Goal: Information Seeking & Learning: Learn about a topic

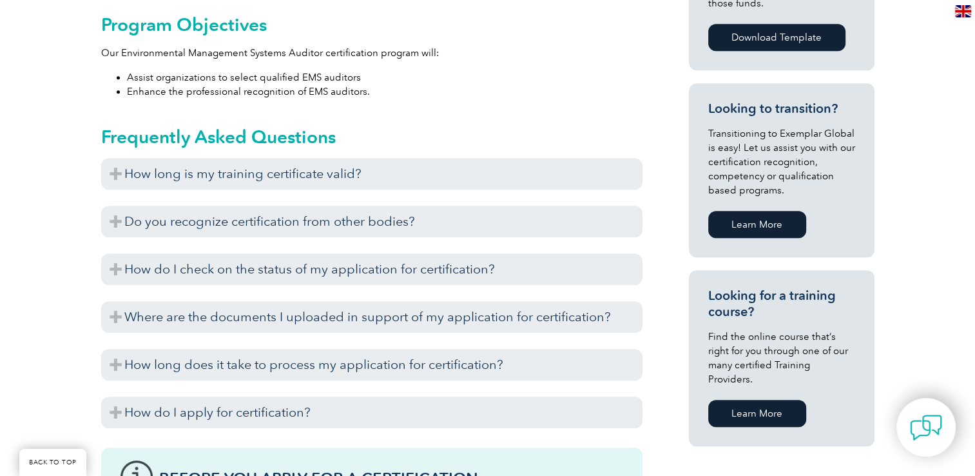
scroll to position [760, 0]
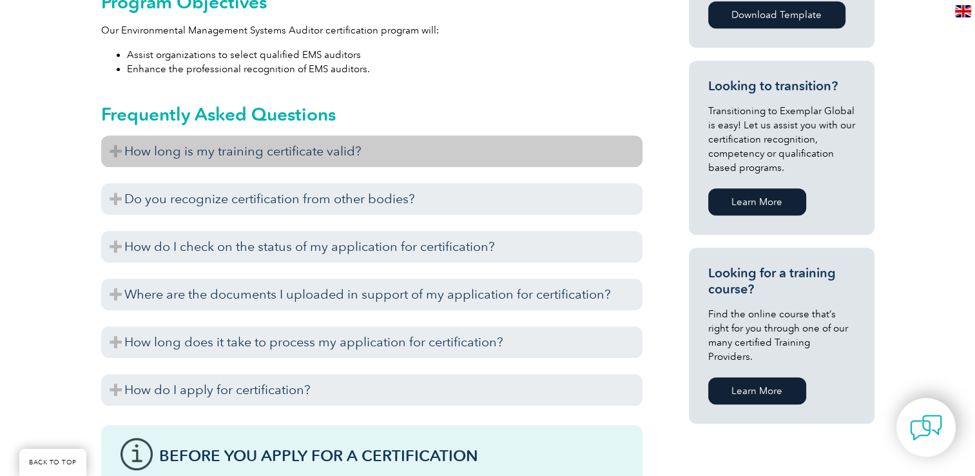
click at [115, 151] on h3 "How long is my training certificate valid?" at bounding box center [371, 151] width 541 height 32
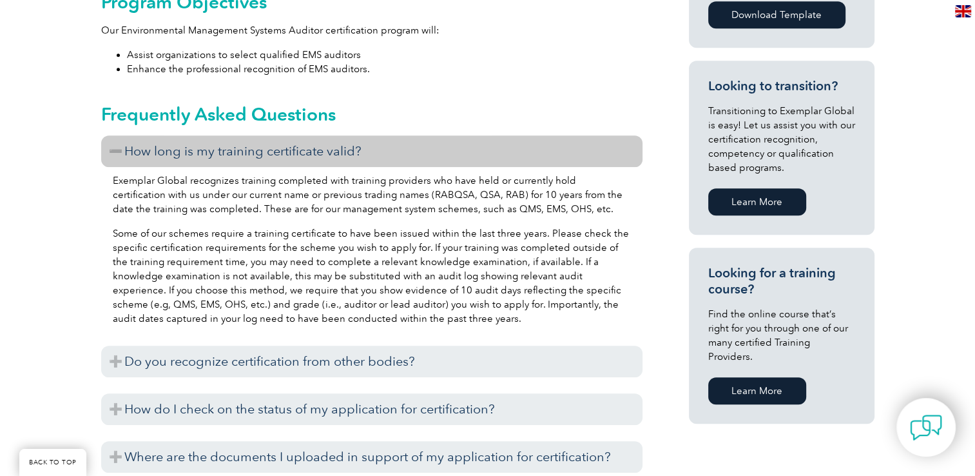
click at [115, 151] on h3 "How long is my training certificate valid?" at bounding box center [371, 151] width 541 height 32
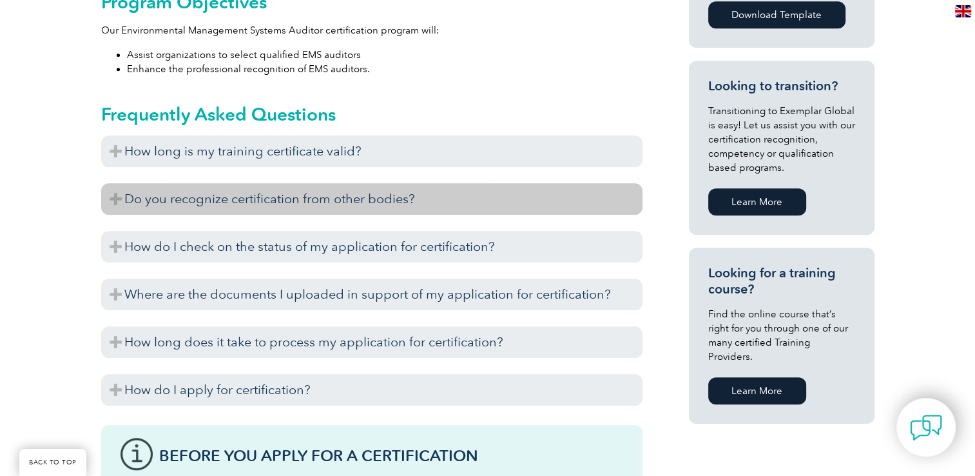
click at [114, 197] on h3 "Do you recognize certification from other bodies?" at bounding box center [371, 199] width 541 height 32
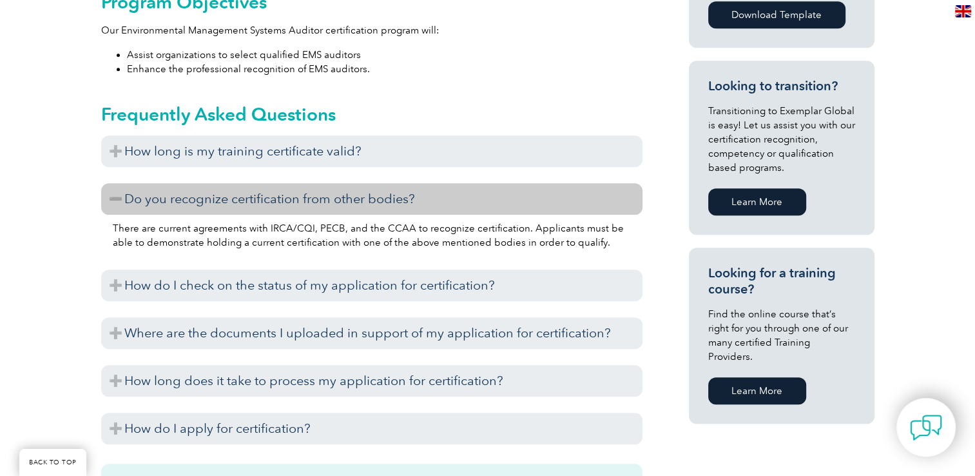
click at [114, 197] on h3 "Do you recognize certification from other bodies?" at bounding box center [371, 199] width 541 height 32
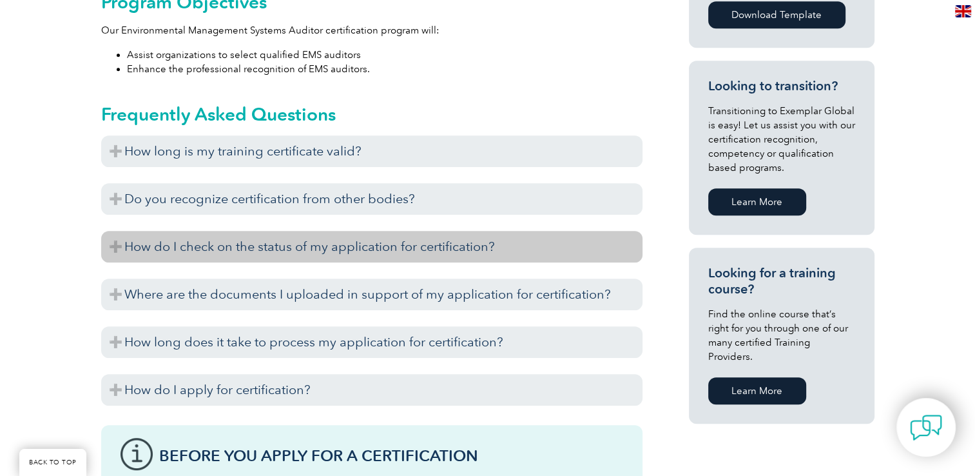
click at [115, 238] on h3 "How do I check on the status of my application for certification?" at bounding box center [371, 247] width 541 height 32
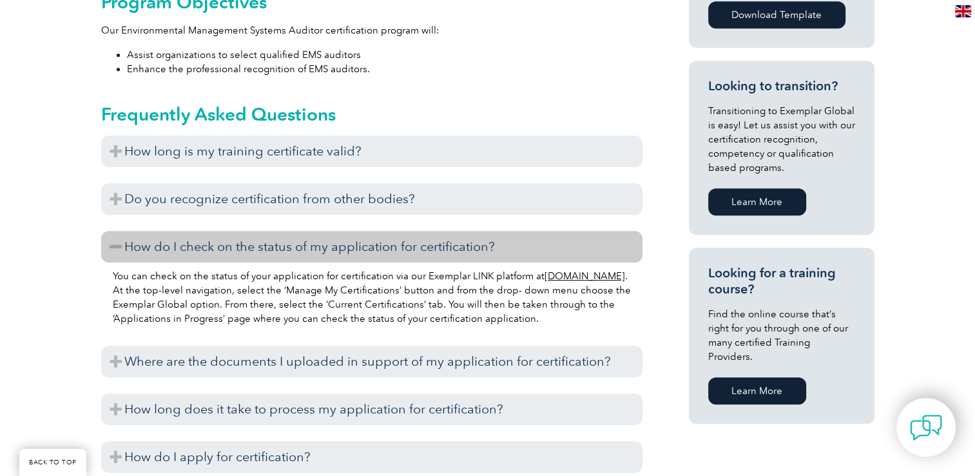
click at [115, 238] on h3 "How do I check on the status of my application for certification?" at bounding box center [371, 247] width 541 height 32
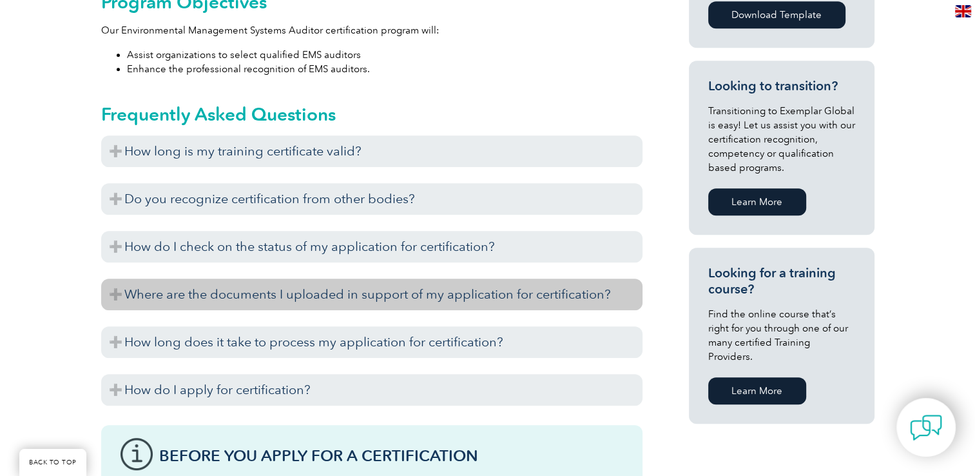
drag, startPoint x: 121, startPoint y: 295, endPoint x: 113, endPoint y: 296, distance: 7.2
click at [115, 295] on h3 "Where are the documents I uploaded in support of my application for certificati…" at bounding box center [371, 294] width 541 height 32
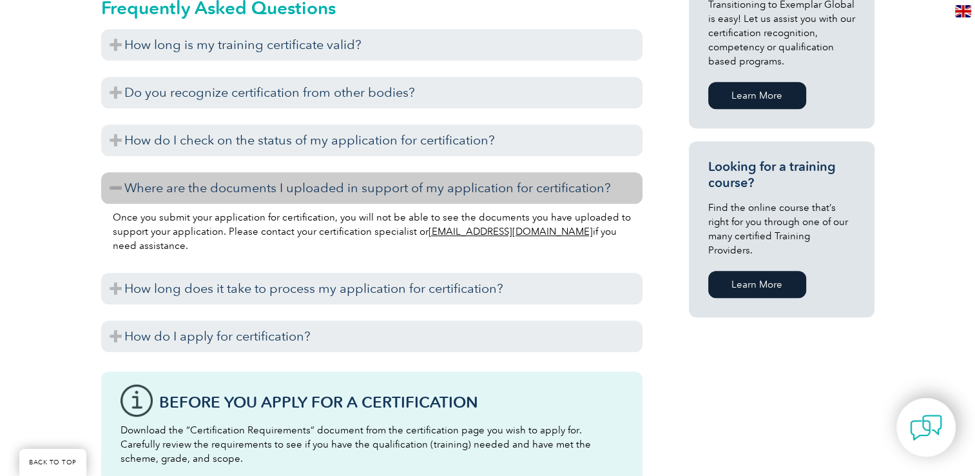
scroll to position [889, 0]
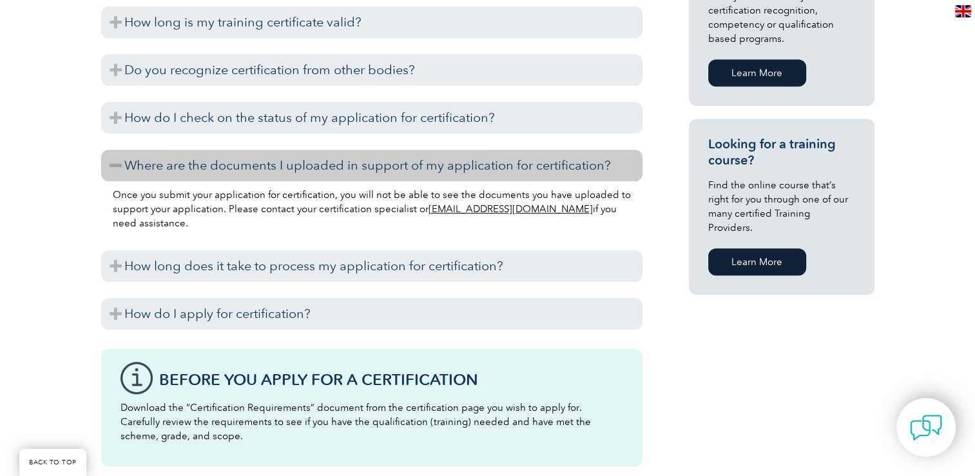
click at [129, 159] on h3 "Where are the documents I uploaded in support of my application for certificati…" at bounding box center [371, 166] width 541 height 32
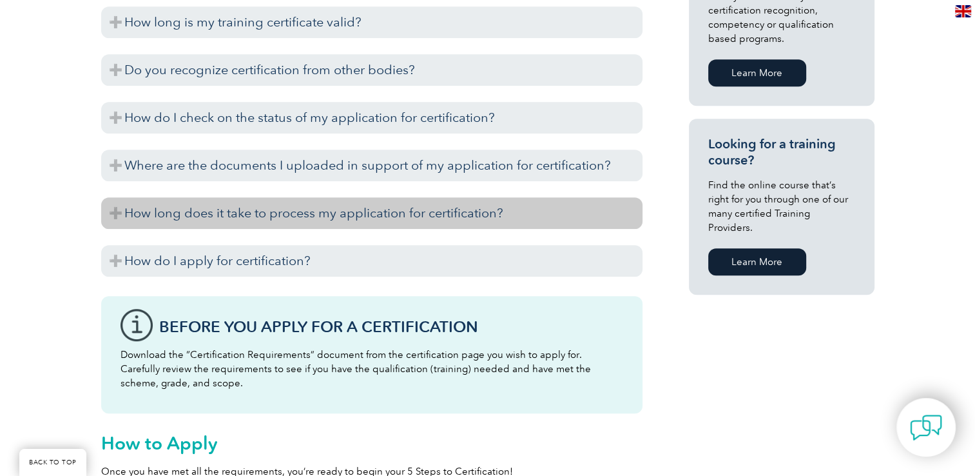
click at [114, 219] on h3 "How long does it take to process my application for certification?" at bounding box center [371, 213] width 541 height 32
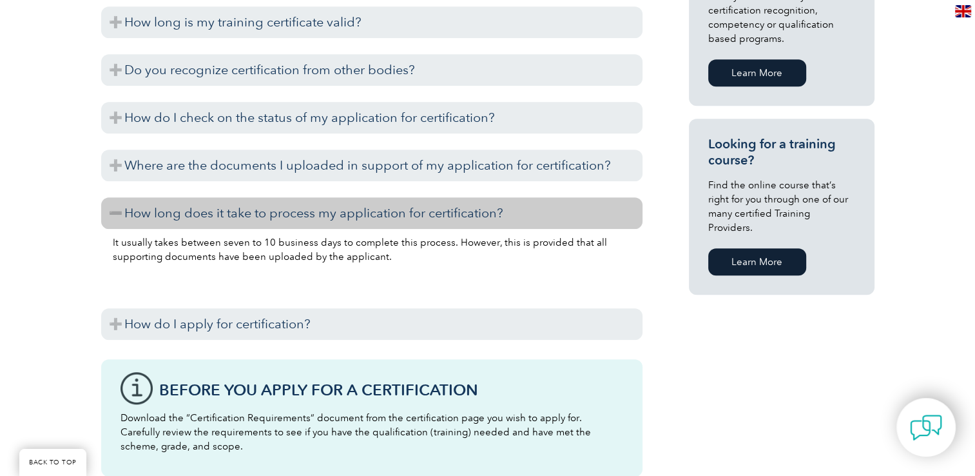
click at [113, 226] on h3 "How long does it take to process my application for certification?" at bounding box center [371, 213] width 541 height 32
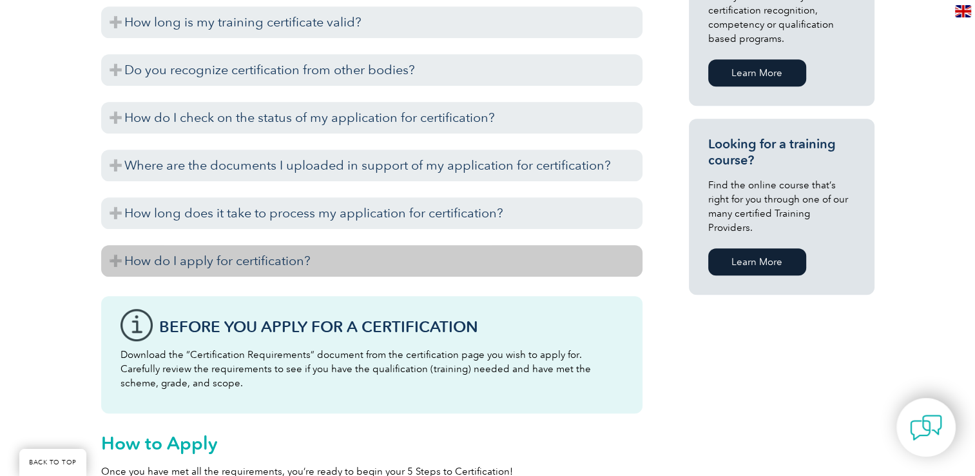
click at [113, 264] on h3 "How do I apply for certification?" at bounding box center [371, 261] width 541 height 32
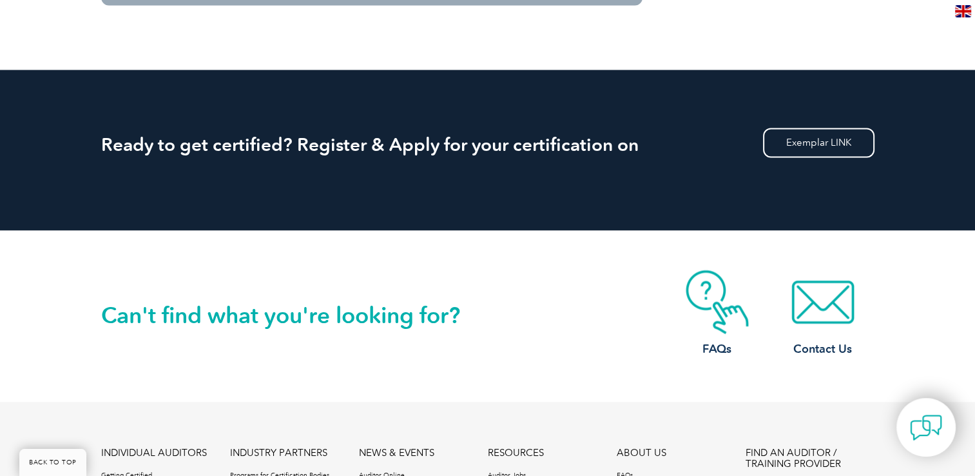
scroll to position [2178, 0]
